Goal: Connect with others: Connect with others

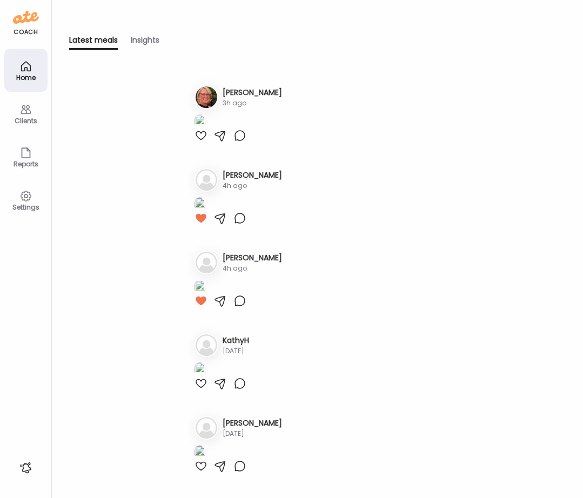
scroll to position [106, 0]
click at [202, 59] on div at bounding box center [201, 52] width 13 height 13
click at [199, 142] on div at bounding box center [201, 135] width 13 height 13
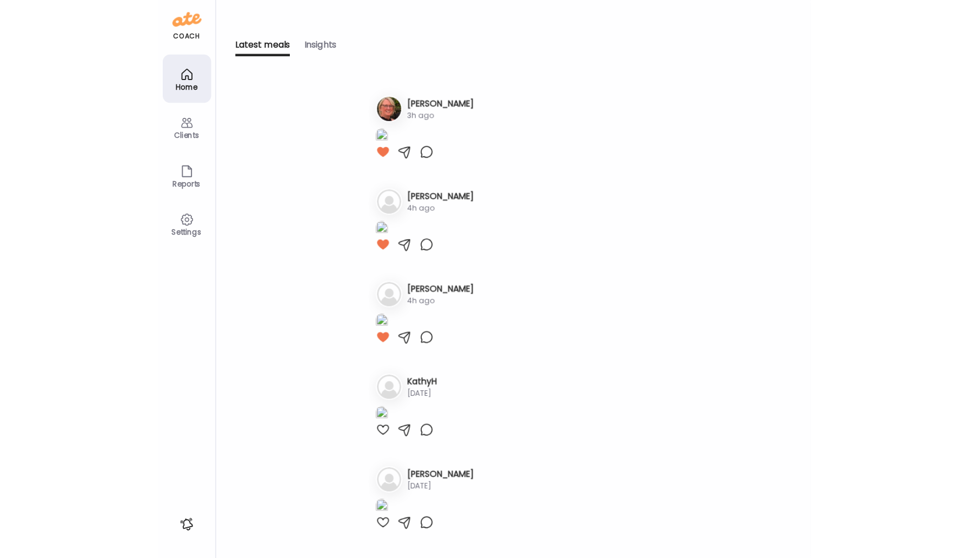
scroll to position [0, 0]
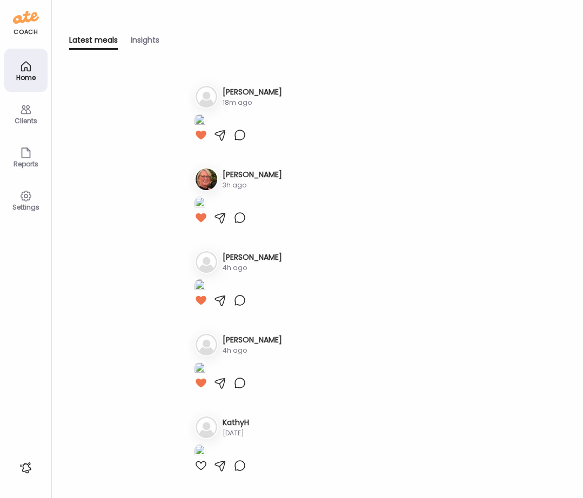
click at [26, 71] on icon at bounding box center [25, 66] width 13 height 13
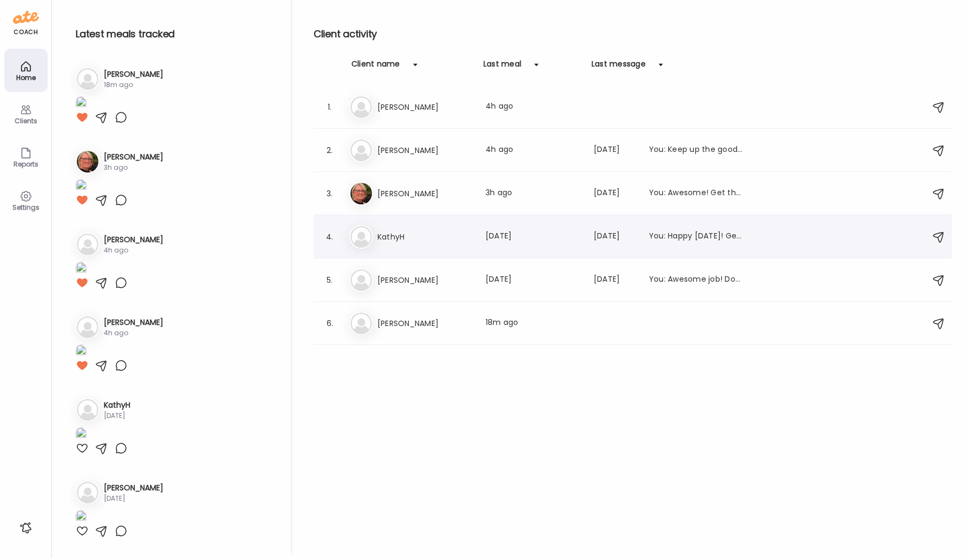
click at [400, 235] on h3 "KathyH" at bounding box center [424, 236] width 95 height 13
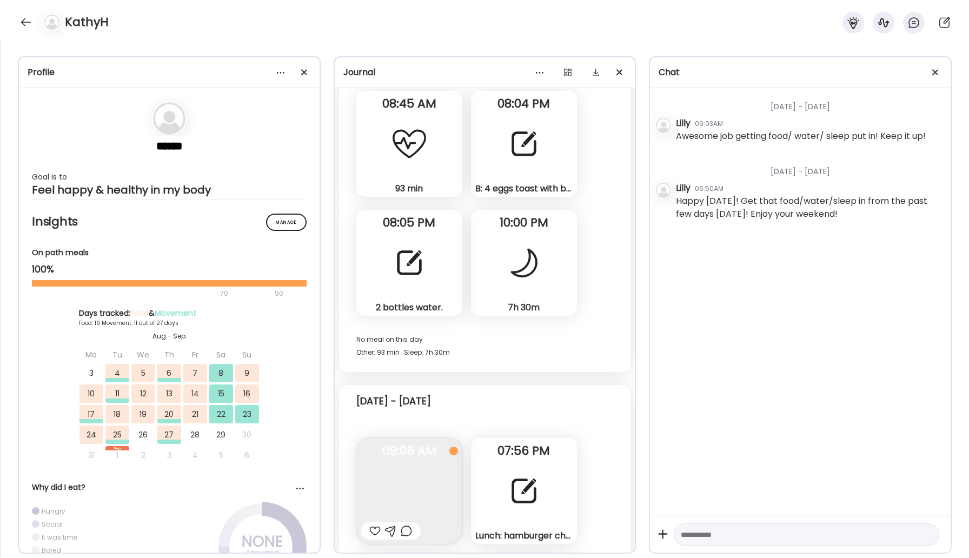
scroll to position [8261, 0]
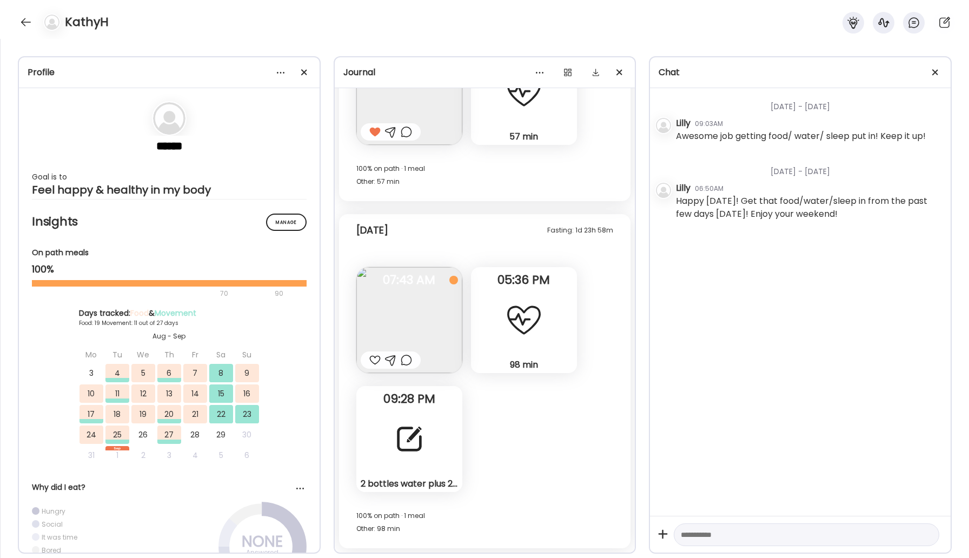
click at [409, 451] on div at bounding box center [409, 439] width 39 height 39
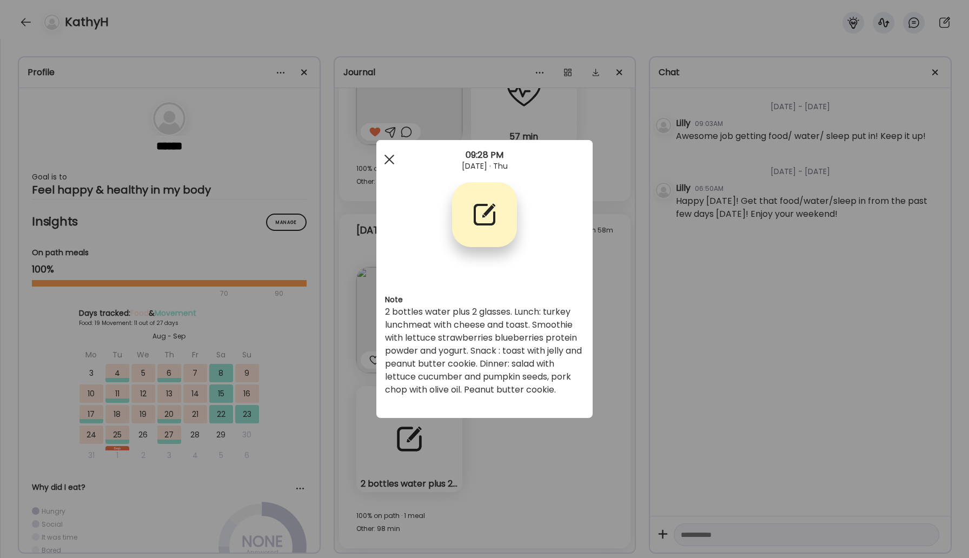
click at [390, 162] on div at bounding box center [389, 160] width 22 height 22
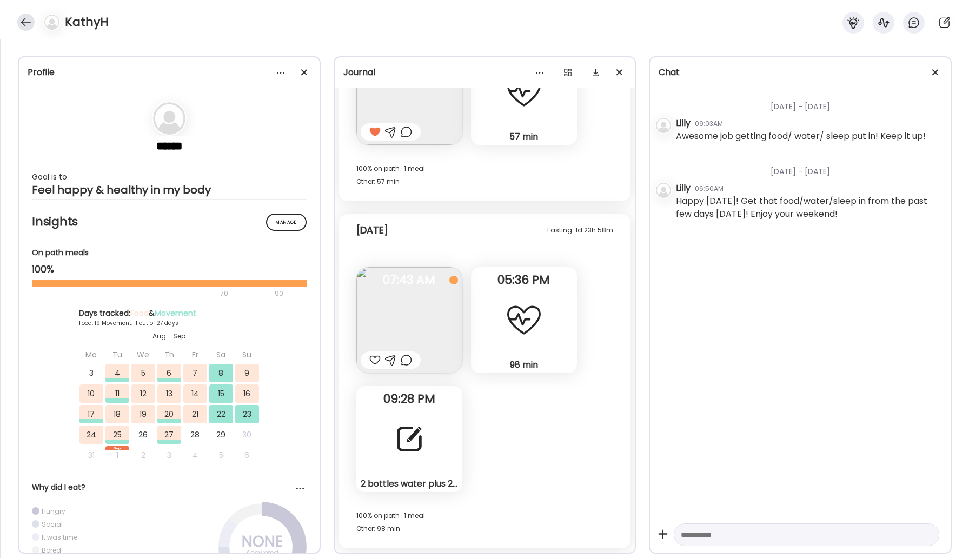
click at [21, 22] on div at bounding box center [25, 22] width 17 height 17
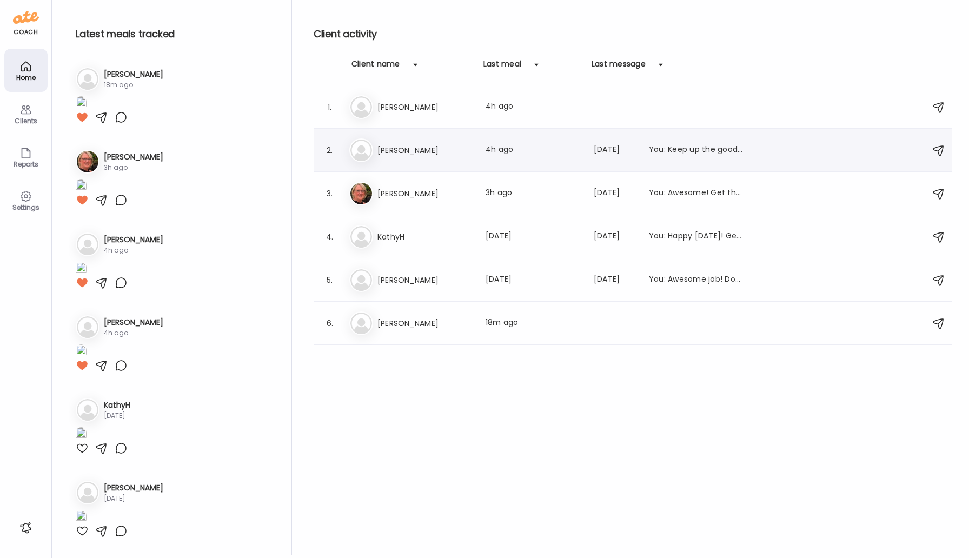
click at [402, 157] on div "Da [PERSON_NAME] Last meal: 4h ago Last message: [DATE] You: Keep up the good w…" at bounding box center [634, 150] width 570 height 24
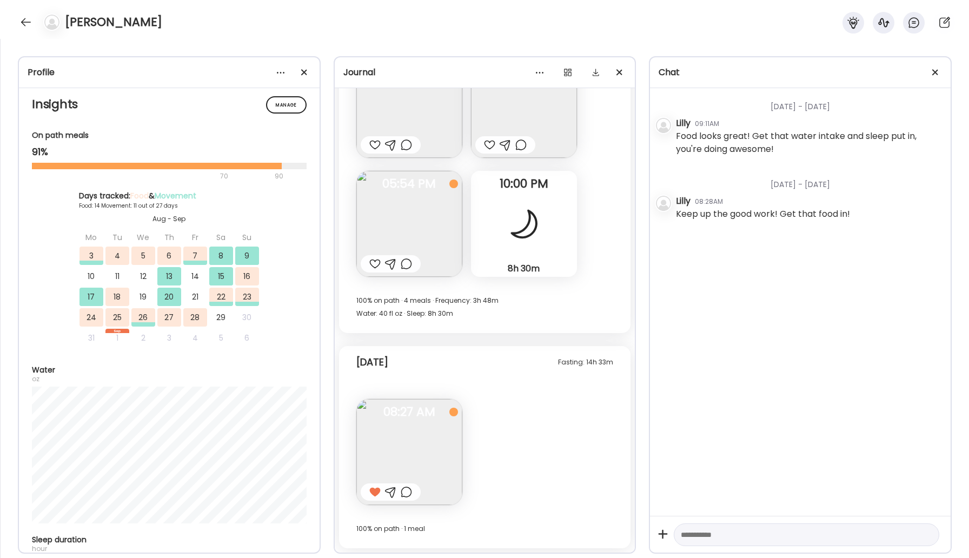
scroll to position [151, 0]
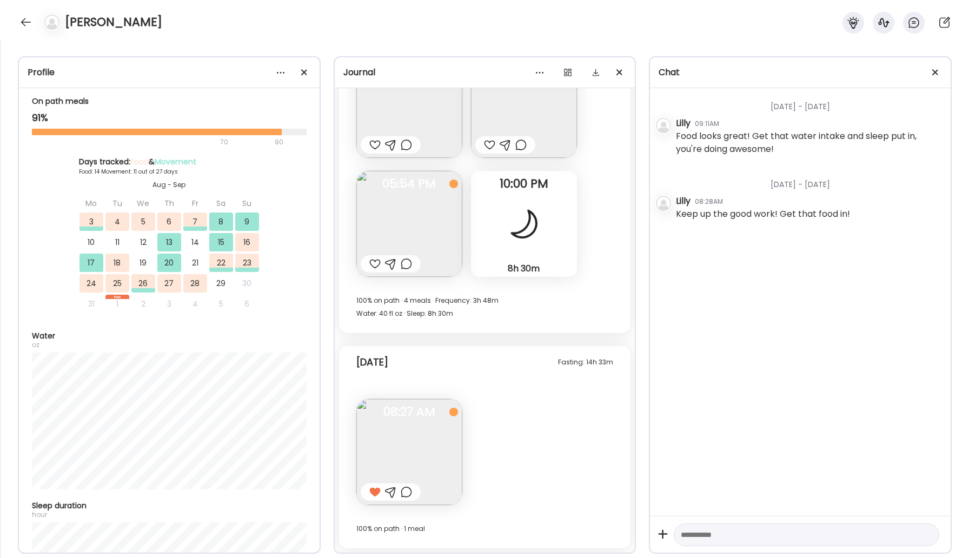
click at [412, 229] on img at bounding box center [409, 224] width 106 height 106
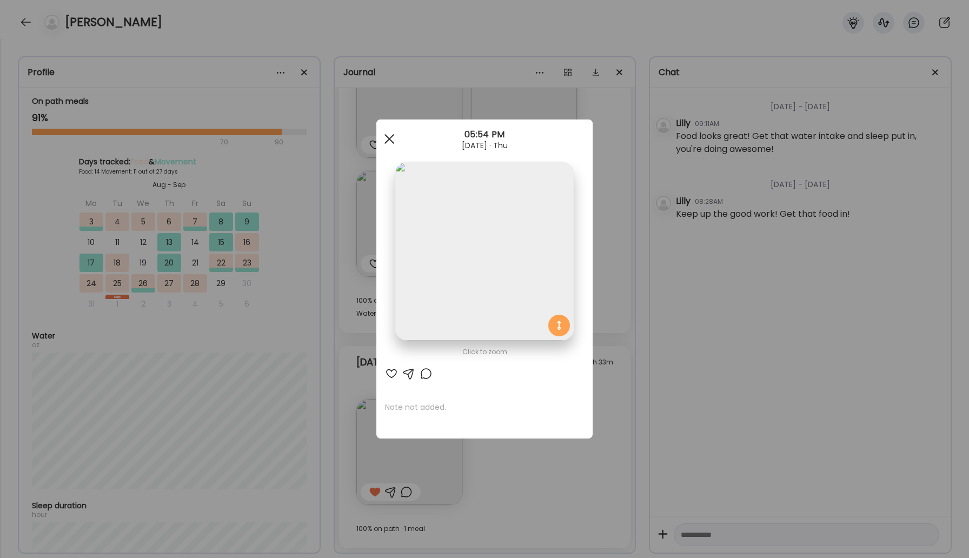
click at [391, 136] on span at bounding box center [389, 139] width 10 height 10
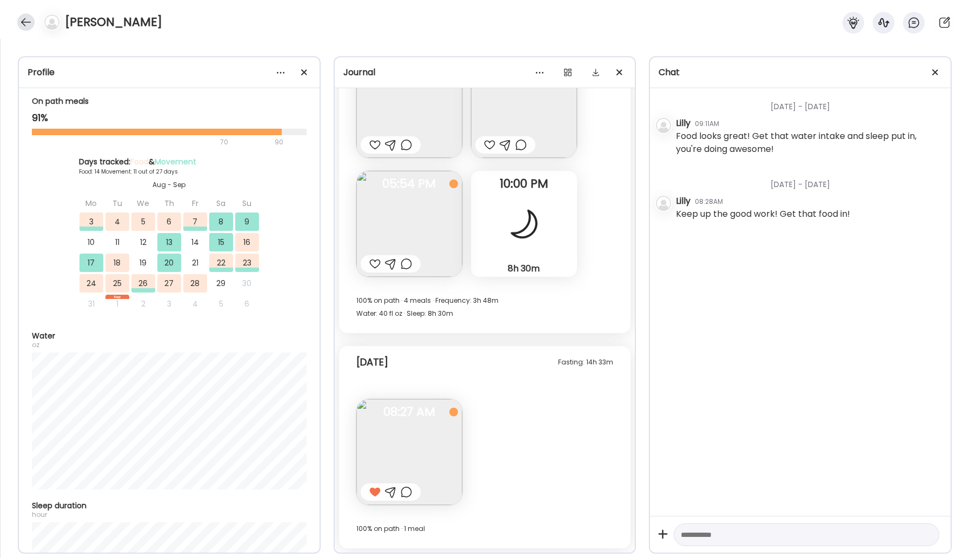
click at [26, 21] on div at bounding box center [25, 22] width 17 height 17
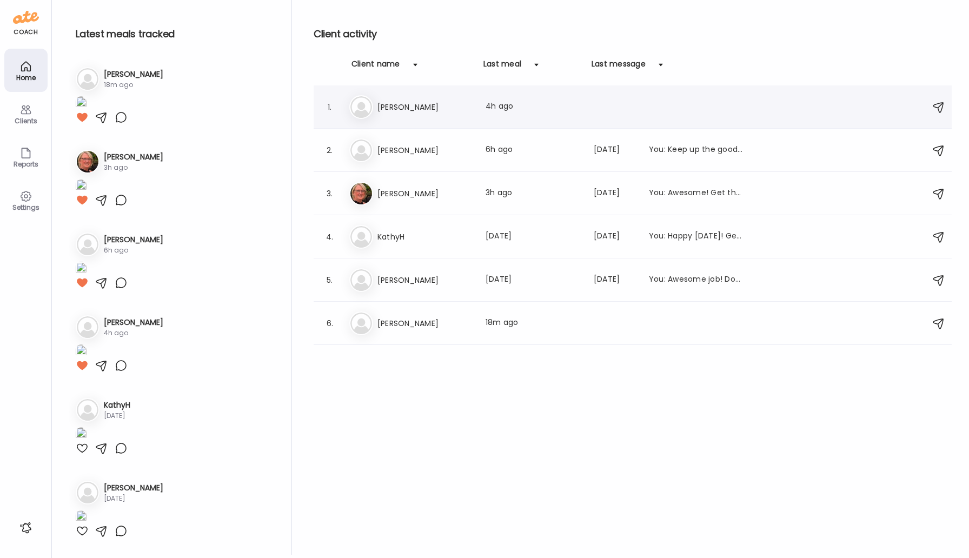
click at [394, 111] on h3 "[PERSON_NAME]" at bounding box center [424, 107] width 95 height 13
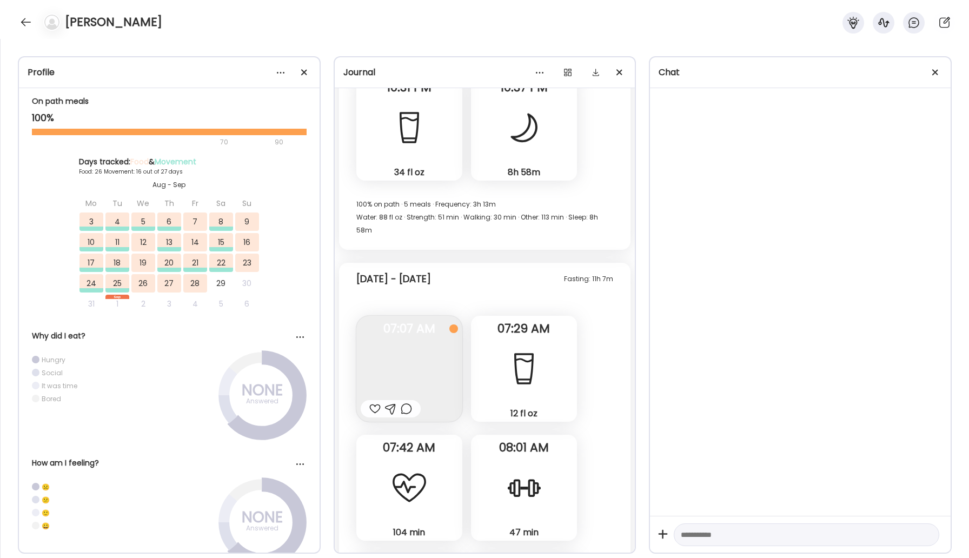
scroll to position [27380, 0]
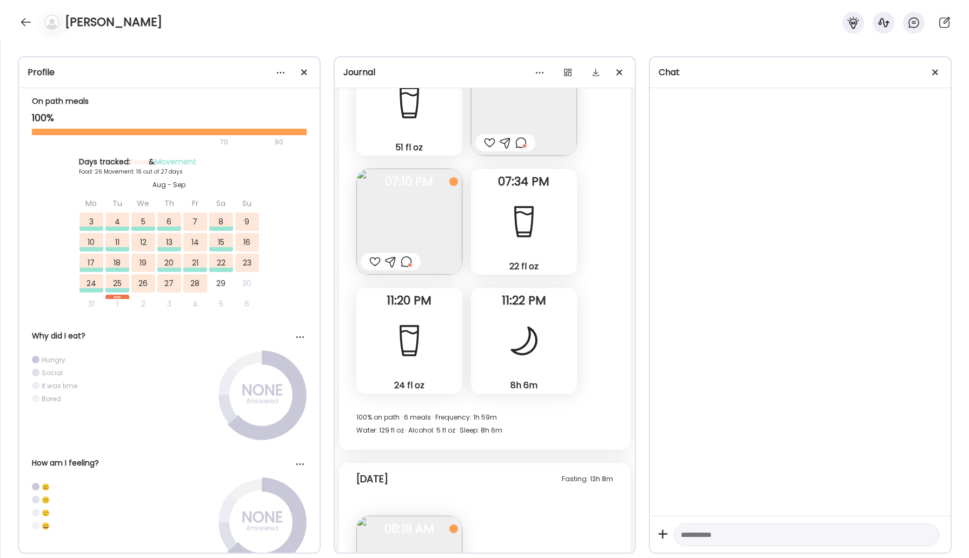
click at [29, 25] on div at bounding box center [25, 22] width 17 height 17
click at [28, 23] on div "Latest meals tracked 1. Ti [PERSON_NAME] 18m ago 2. Ja [PERSON_NAME] 3h ago 3. …" at bounding box center [130, 277] width 226 height 555
click at [24, 19] on div "Latest meals tracked 1. Ti [PERSON_NAME] 18m ago 2. Ja [PERSON_NAME] 3h ago 3. …" at bounding box center [130, 277] width 226 height 555
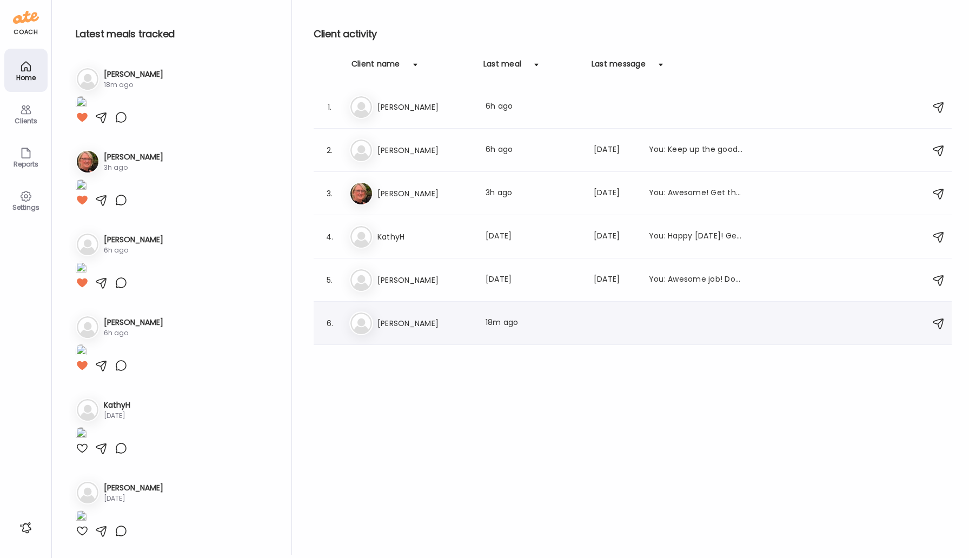
click at [381, 317] on h3 "[PERSON_NAME]" at bounding box center [424, 323] width 95 height 13
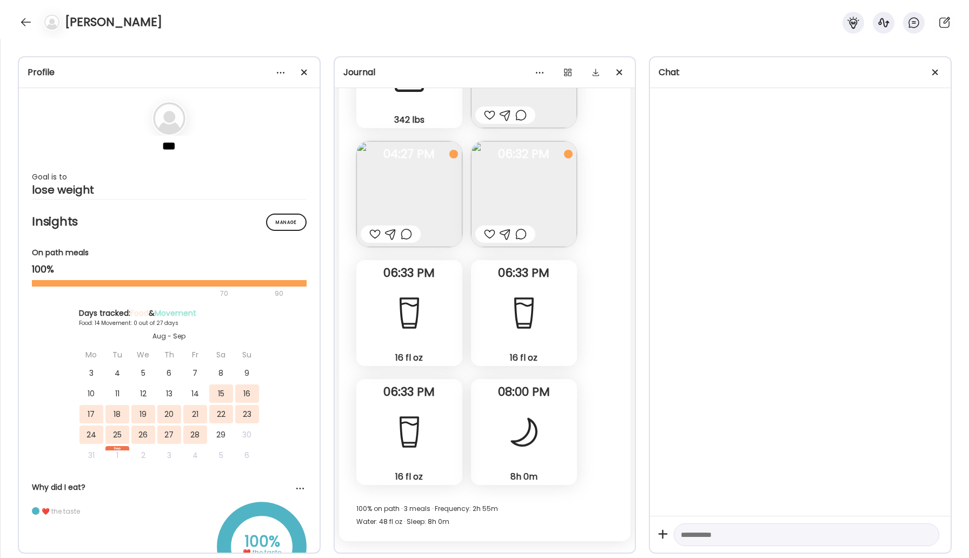
scroll to position [4095, 0]
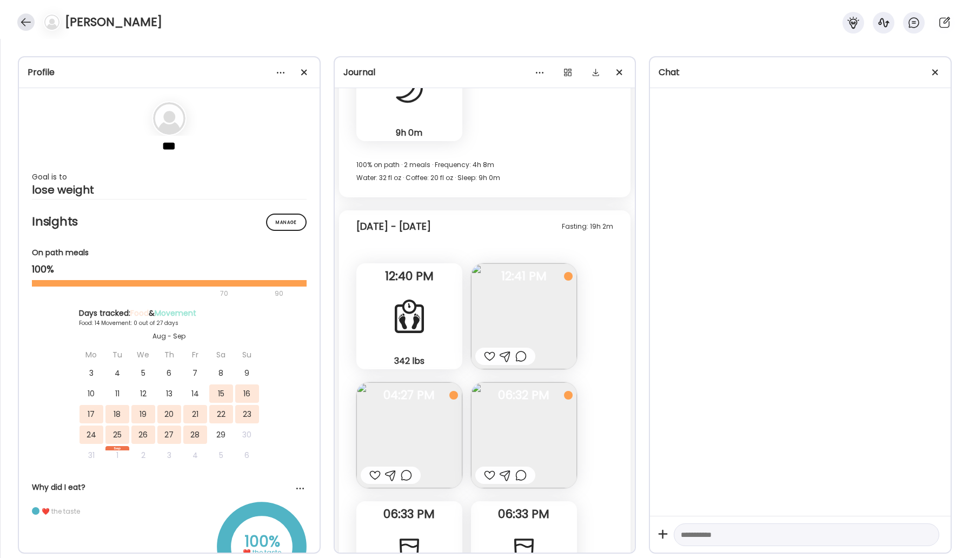
click at [21, 24] on div at bounding box center [25, 22] width 17 height 17
